Goal: Check status: Check status

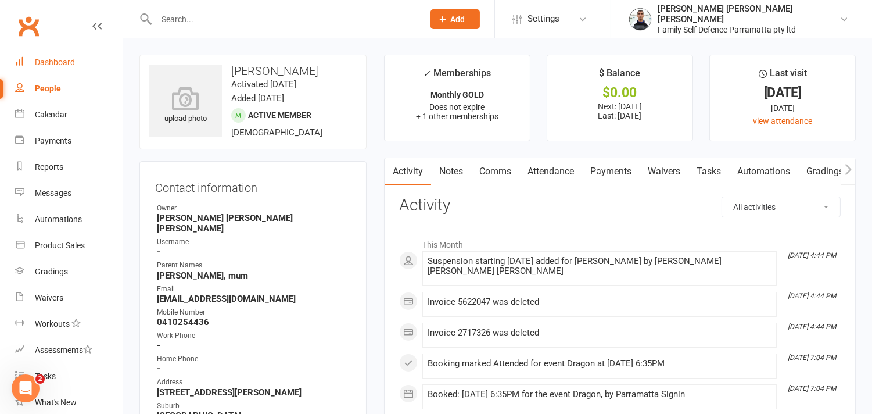
click at [47, 65] on div "Dashboard" at bounding box center [55, 62] width 40 height 9
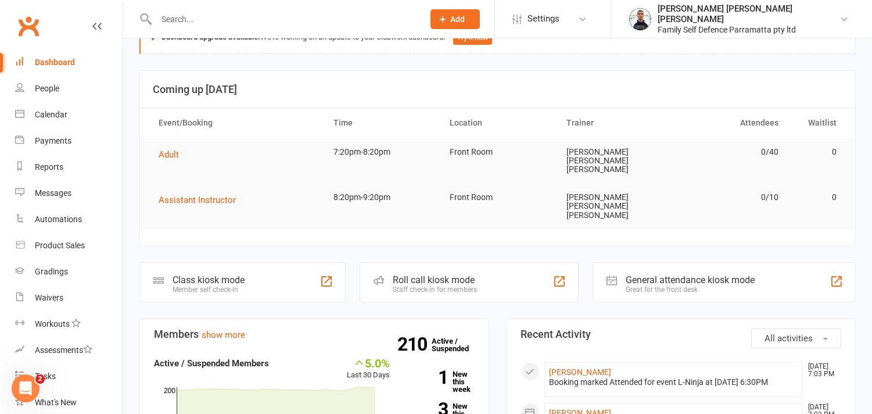
scroll to position [65, 0]
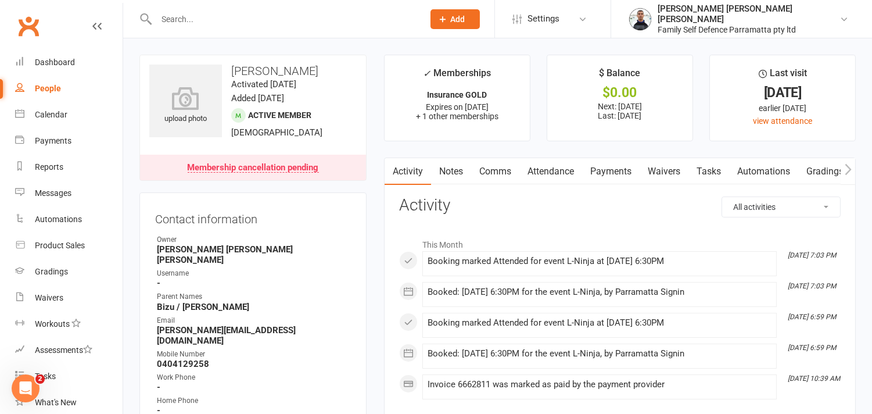
click at [618, 173] on link "Payments" at bounding box center [611, 171] width 58 height 27
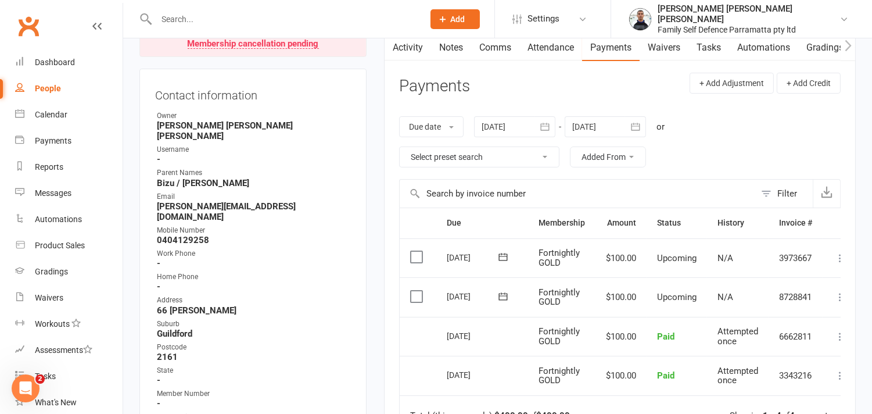
scroll to position [129, 0]
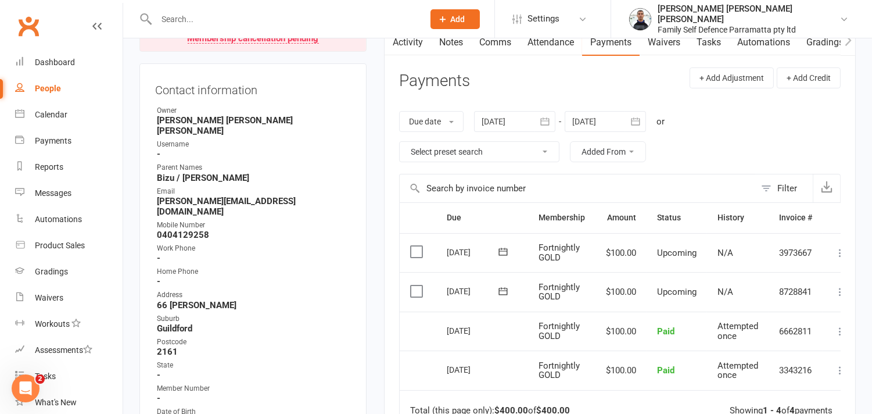
click at [638, 122] on icon "button" at bounding box center [636, 122] width 12 height 12
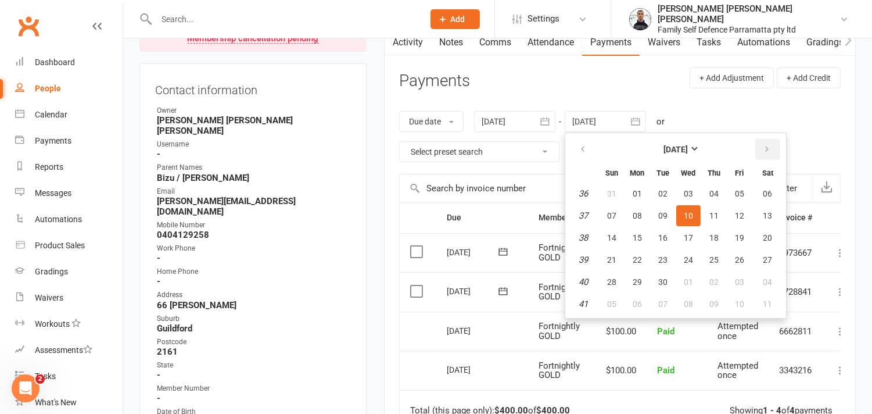
click at [763, 149] on icon "button" at bounding box center [767, 149] width 8 height 9
click at [767, 194] on span "01" at bounding box center [768, 193] width 9 height 9
type input "01 Nov 2025"
